Goal: Task Accomplishment & Management: Manage account settings

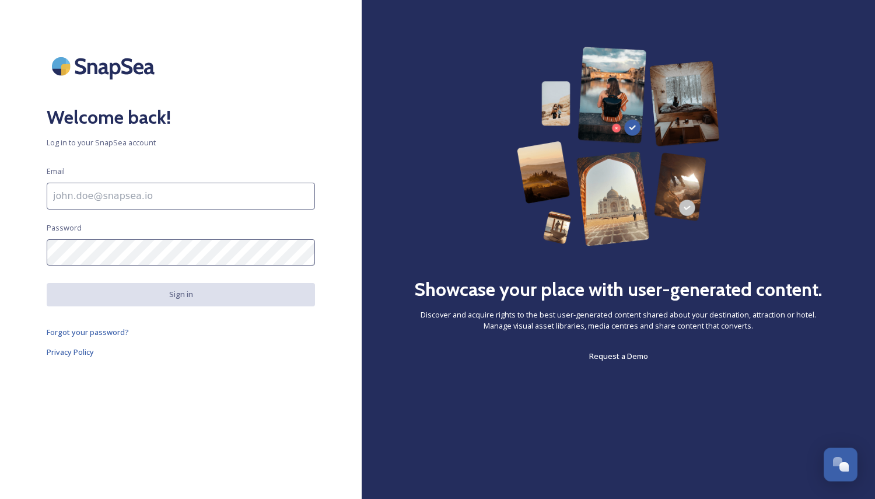
type input "[EMAIL_ADDRESS][DOMAIN_NAME]"
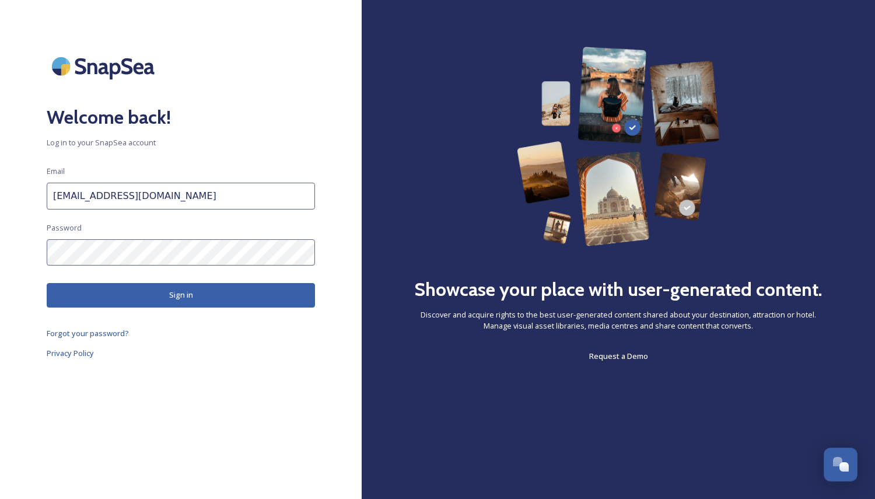
click at [180, 289] on button "Sign in" at bounding box center [181, 295] width 268 height 24
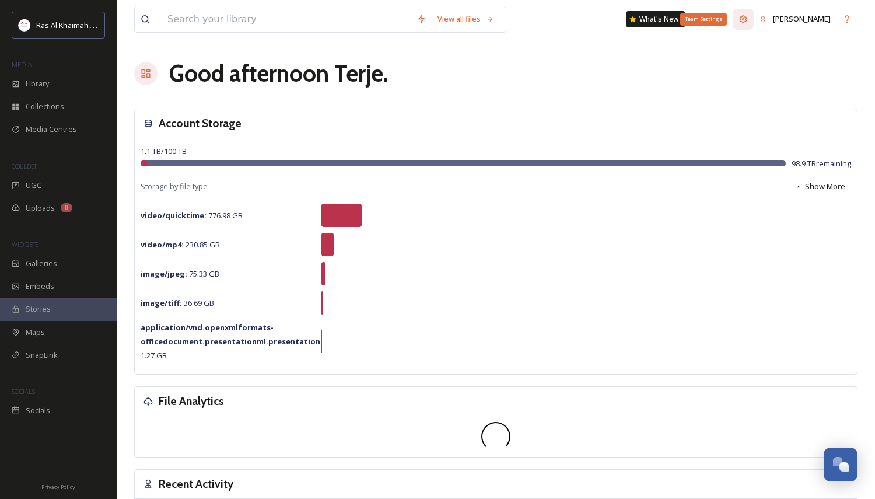
click at [748, 18] on icon at bounding box center [742, 19] width 9 height 9
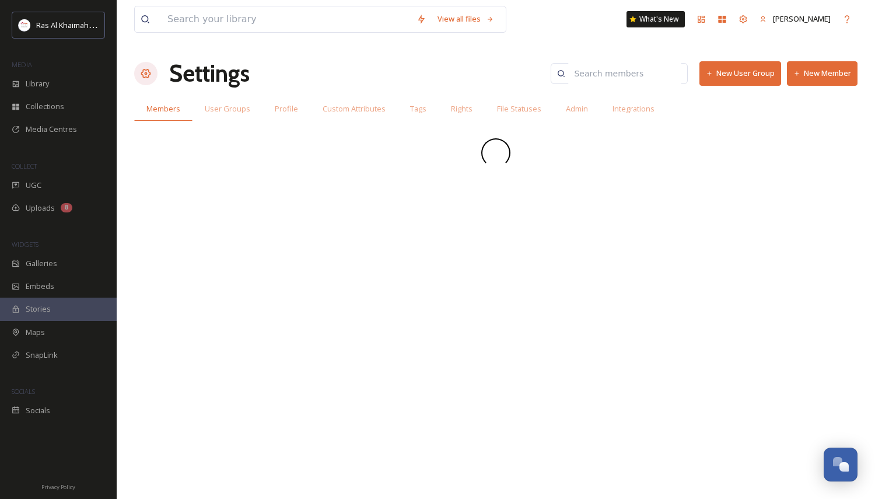
click at [827, 79] on button "New Member" at bounding box center [822, 73] width 71 height 24
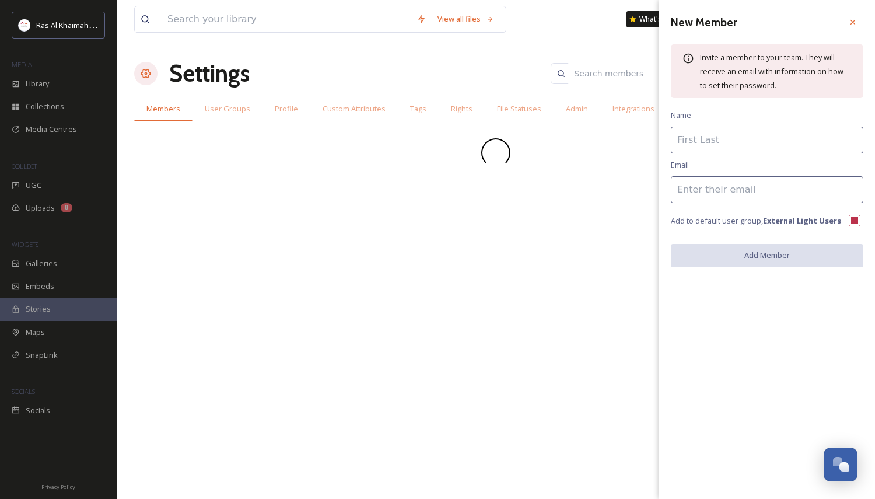
paste input "[EMAIL_ADDRESS][DOMAIN_NAME]"
type input "[EMAIL_ADDRESS][DOMAIN_NAME]"
click at [710, 143] on input at bounding box center [767, 140] width 192 height 27
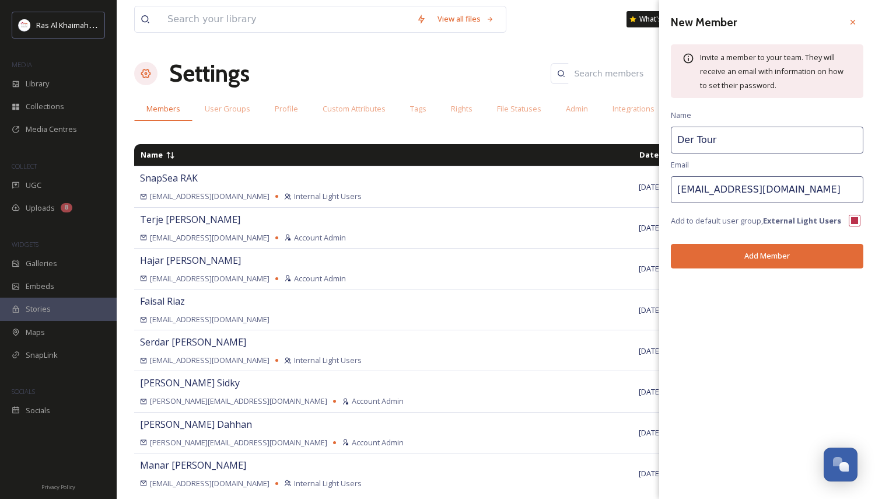
type input "Der Tour"
click at [763, 250] on button "Add Member" at bounding box center [767, 256] width 192 height 24
